Goal: Transaction & Acquisition: Purchase product/service

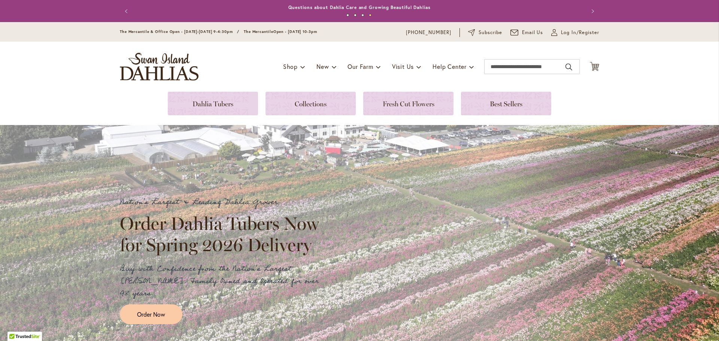
click at [294, 30] on span "Open - [DATE] 10-3pm" at bounding box center [295, 31] width 44 height 5
click at [249, 28] on p "The Mercantile & Office Open - Monday-Friday 9-4:30pm / The Mercantile Open - S…" at bounding box center [218, 31] width 197 height 7
click at [243, 31] on span "The Mercantile & Office Open - [DATE]-[DATE] 9-4:30pm / The Mercantile" at bounding box center [196, 31] width 153 height 5
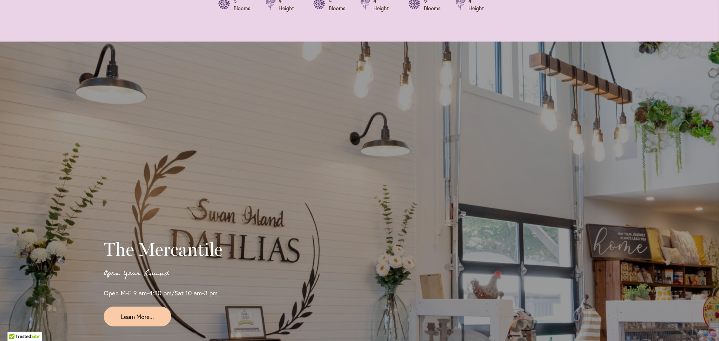
scroll to position [1684, 0]
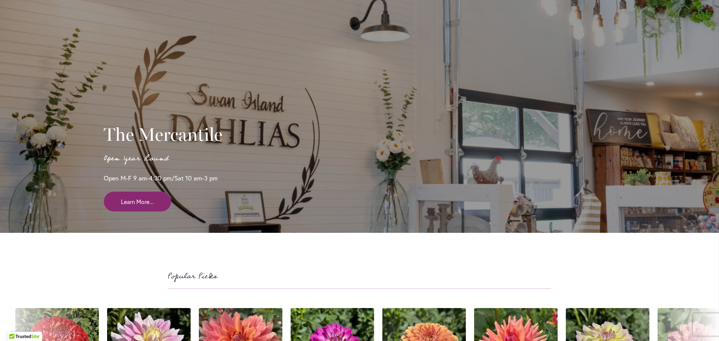
click at [139, 197] on span "Learn More..." at bounding box center [137, 201] width 33 height 9
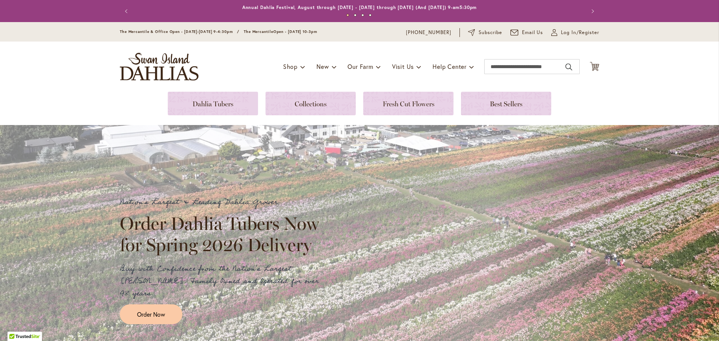
scroll to position [112, 0]
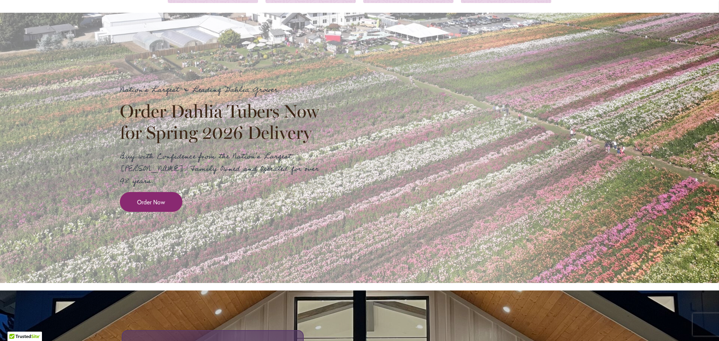
click at [144, 198] on span "Order Now" at bounding box center [151, 202] width 28 height 9
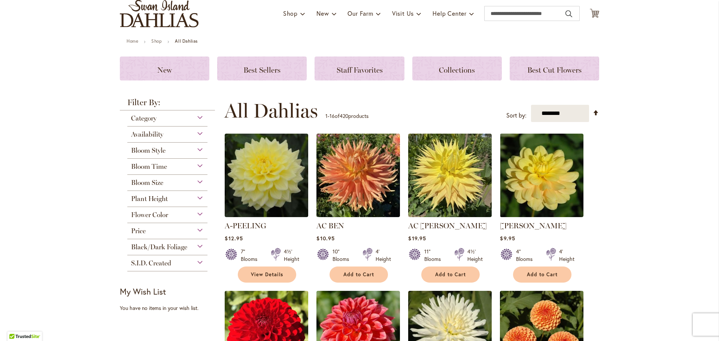
scroll to position [37, 0]
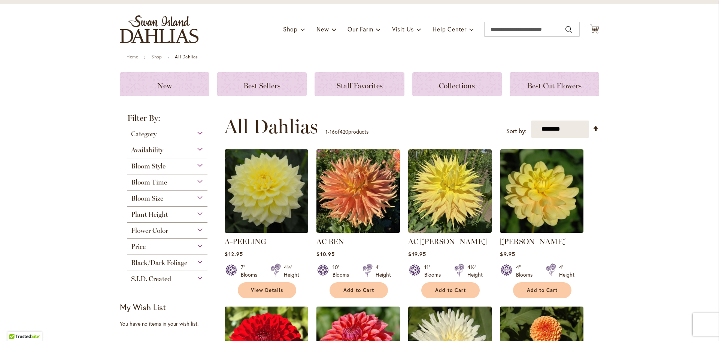
click at [199, 132] on div "Category" at bounding box center [167, 132] width 80 height 12
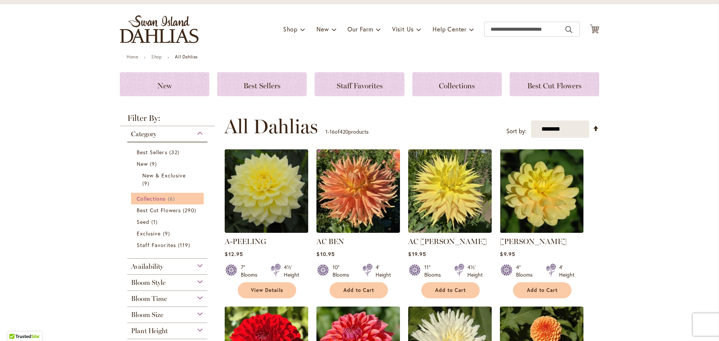
click at [152, 196] on span "Collections" at bounding box center [151, 198] width 29 height 7
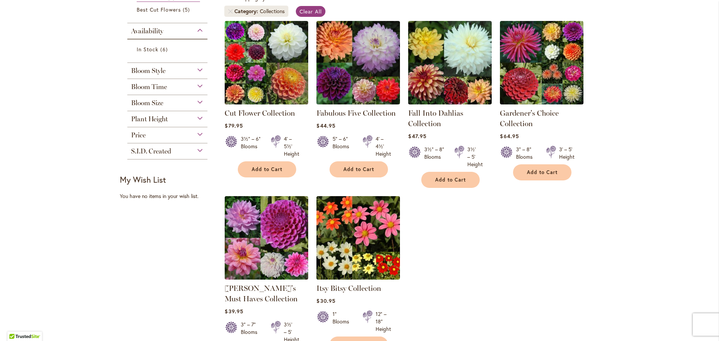
scroll to position [37, 0]
